Goal: Communication & Community: Answer question/provide support

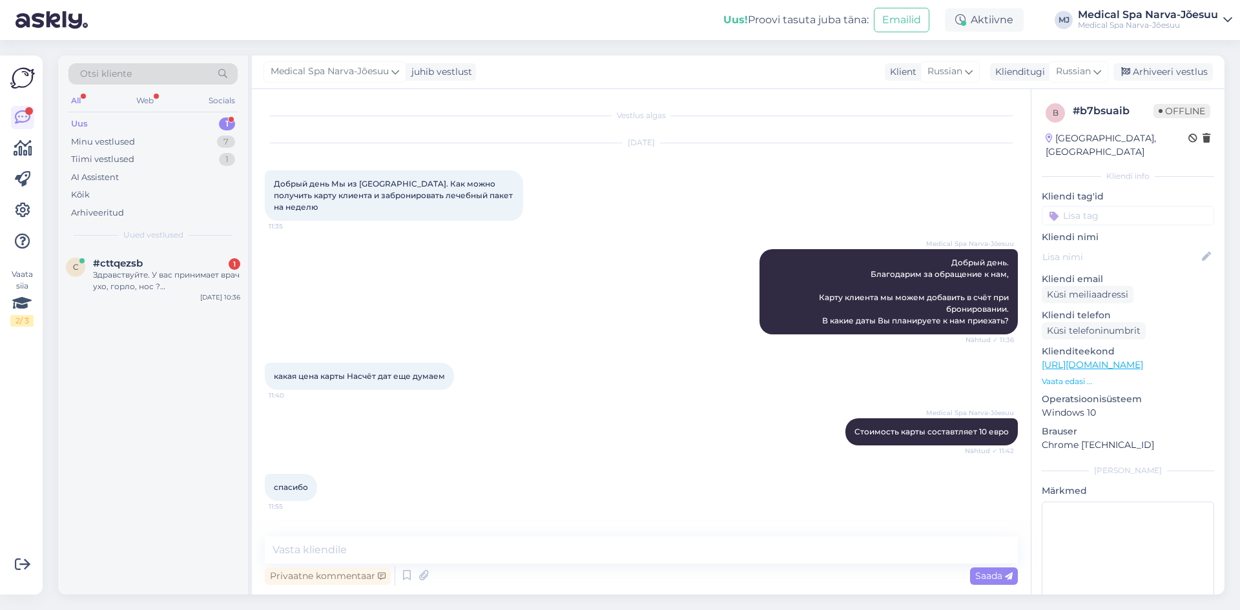
scroll to position [501, 0]
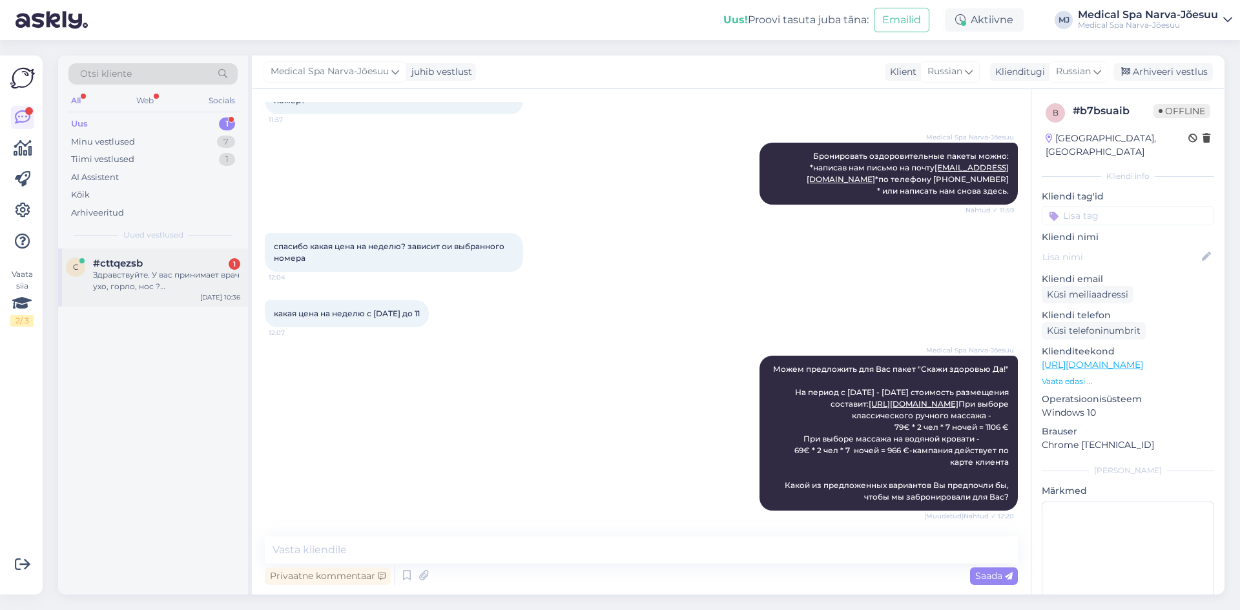
click at [154, 265] on div "#cttqezsb 1" at bounding box center [166, 264] width 147 height 12
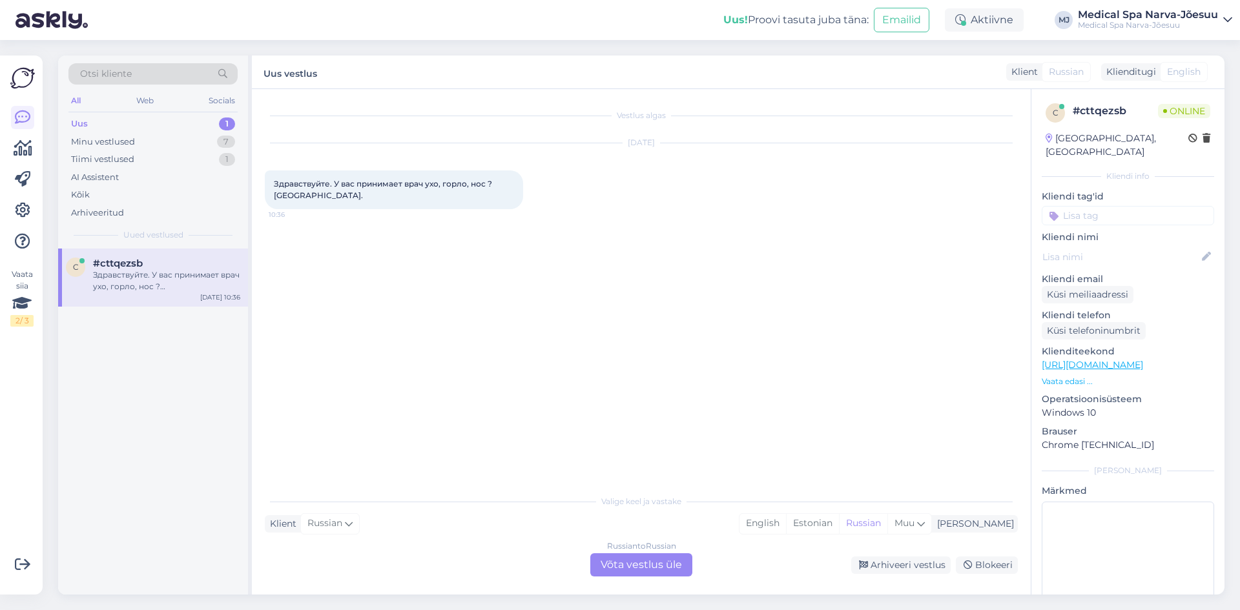
click at [650, 564] on div "Russian to Russian Võta vestlus üle" at bounding box center [641, 564] width 102 height 23
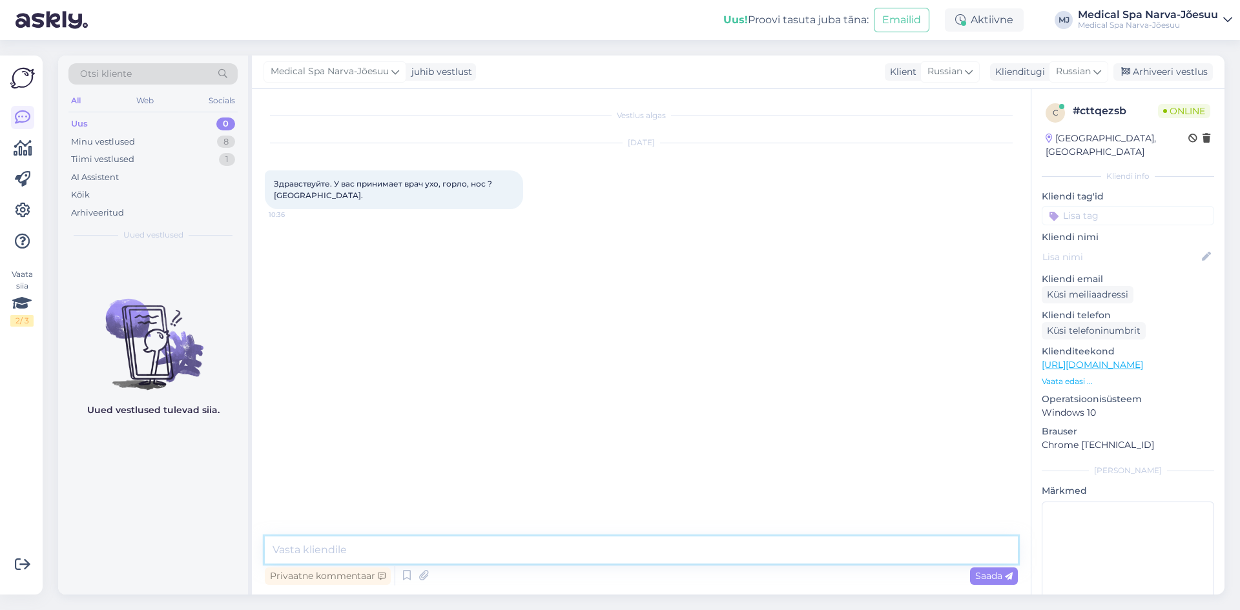
click at [476, 539] on textarea at bounding box center [641, 550] width 753 height 27
drag, startPoint x: 695, startPoint y: 554, endPoint x: 279, endPoint y: 527, distance: 416.8
click at [279, 527] on textarea "Добрый день! Да, [PERSON_NAME] - отоларинголог принимает клиентов в нашем отеле." at bounding box center [641, 534] width 753 height 59
paste textarea "Да, отоларинголог [PERSON_NAME] принимает пац"
click at [272, 551] on textarea "Добрый день! Да, отоларинголог [PERSON_NAME] принимает пациентов в нашем отеле." at bounding box center [641, 542] width 753 height 43
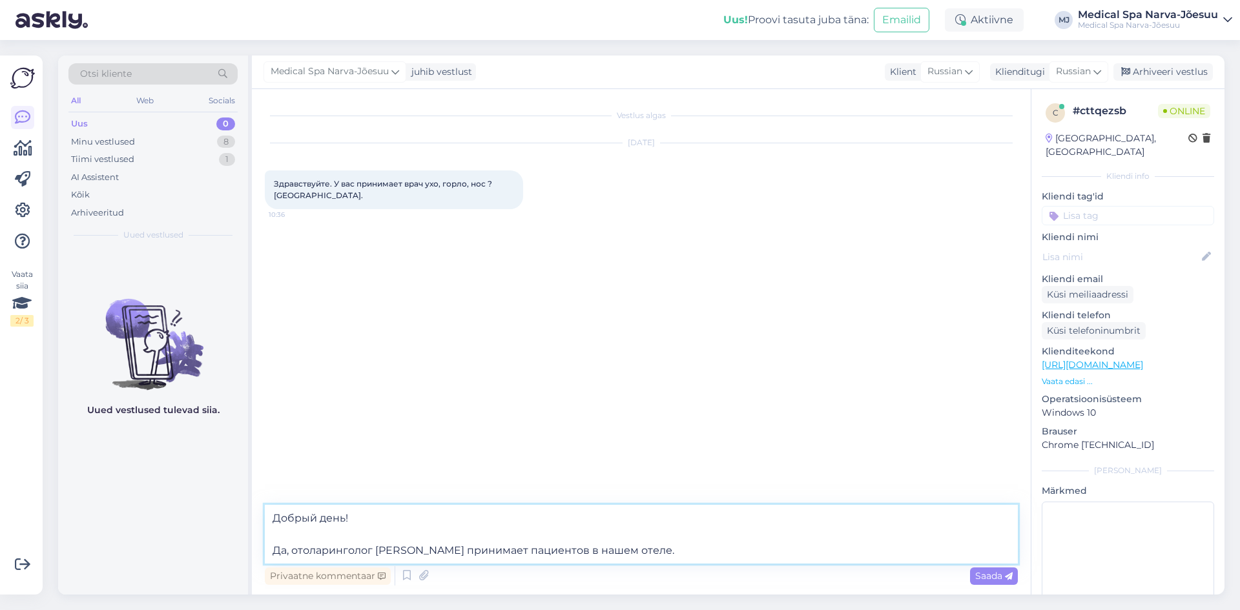
drag, startPoint x: 587, startPoint y: 552, endPoint x: 530, endPoint y: 551, distance: 57.5
click at [530, 551] on textarea "Добрый день! Да, отоларинголог [PERSON_NAME] принимает пациентов в нашем отеле." at bounding box center [641, 534] width 753 height 59
click at [669, 546] on textarea "Добрый день! Да, отоларинголог [PERSON_NAME] принимает клиентов в нашем отеле." at bounding box center [641, 534] width 753 height 59
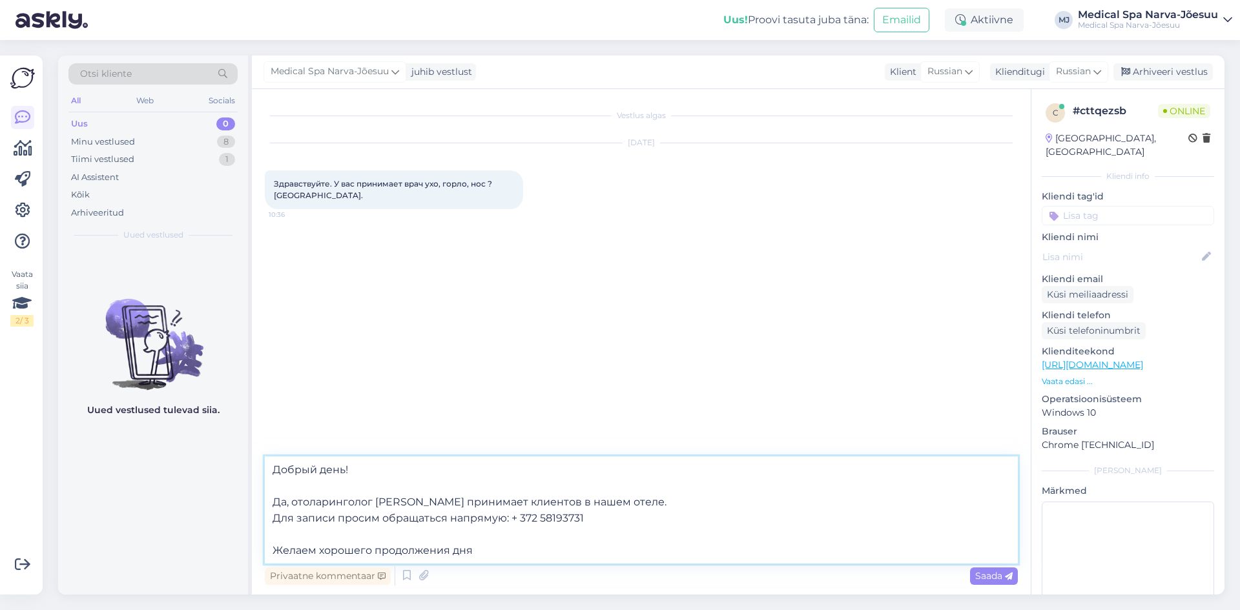
type textarea "Добрый день! Да, отоларинголог [PERSON_NAME] принимает клиентов в нашем отеле. …"
